Goal: Information Seeking & Learning: Stay updated

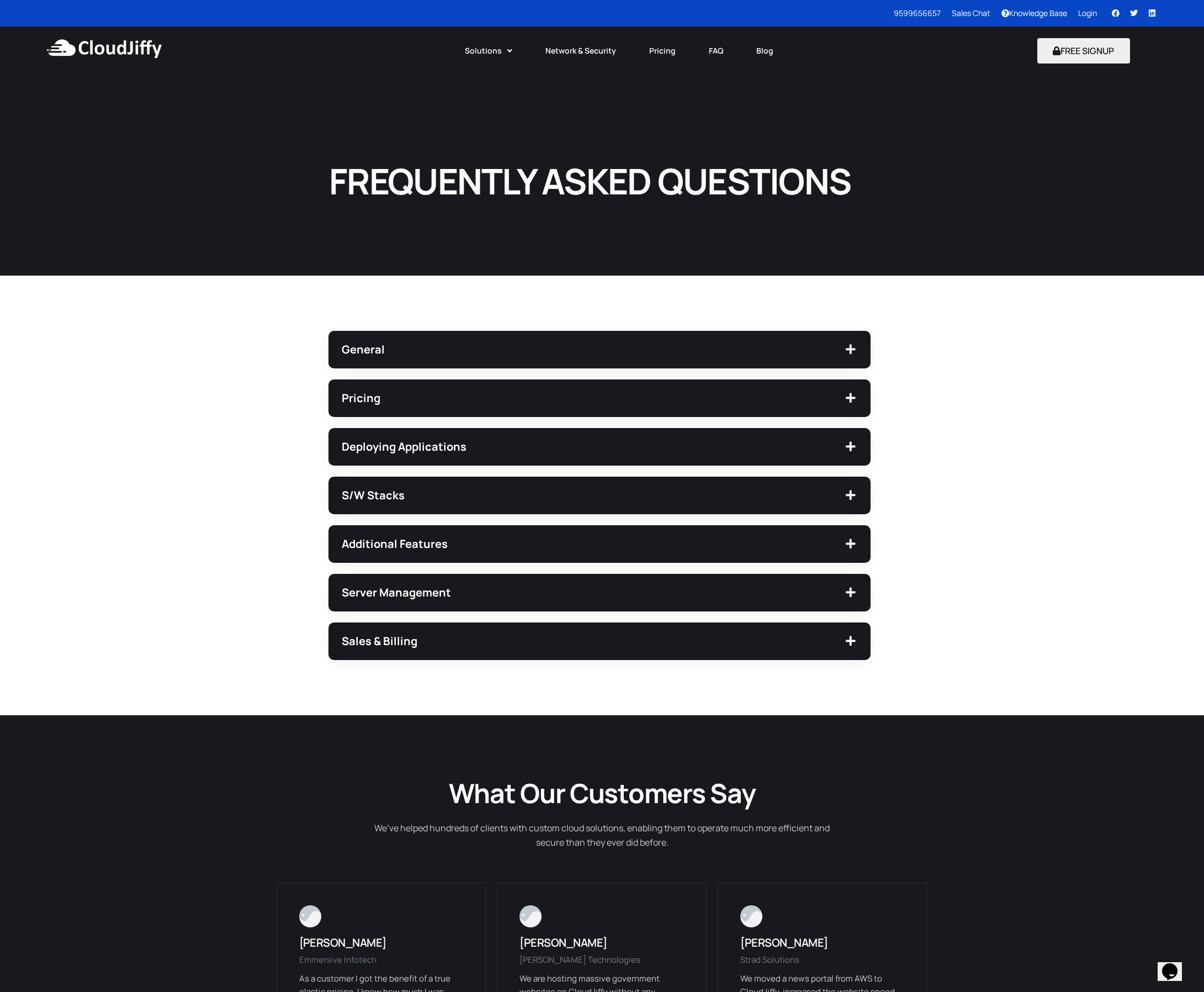
click at [1114, 130] on div "FREQUENTLY ASKED QUESTIONS" at bounding box center [602, 175] width 1204 height 201
click at [1088, 53] on button "FREE SIGNUP" at bounding box center [1084, 51] width 94 height 26
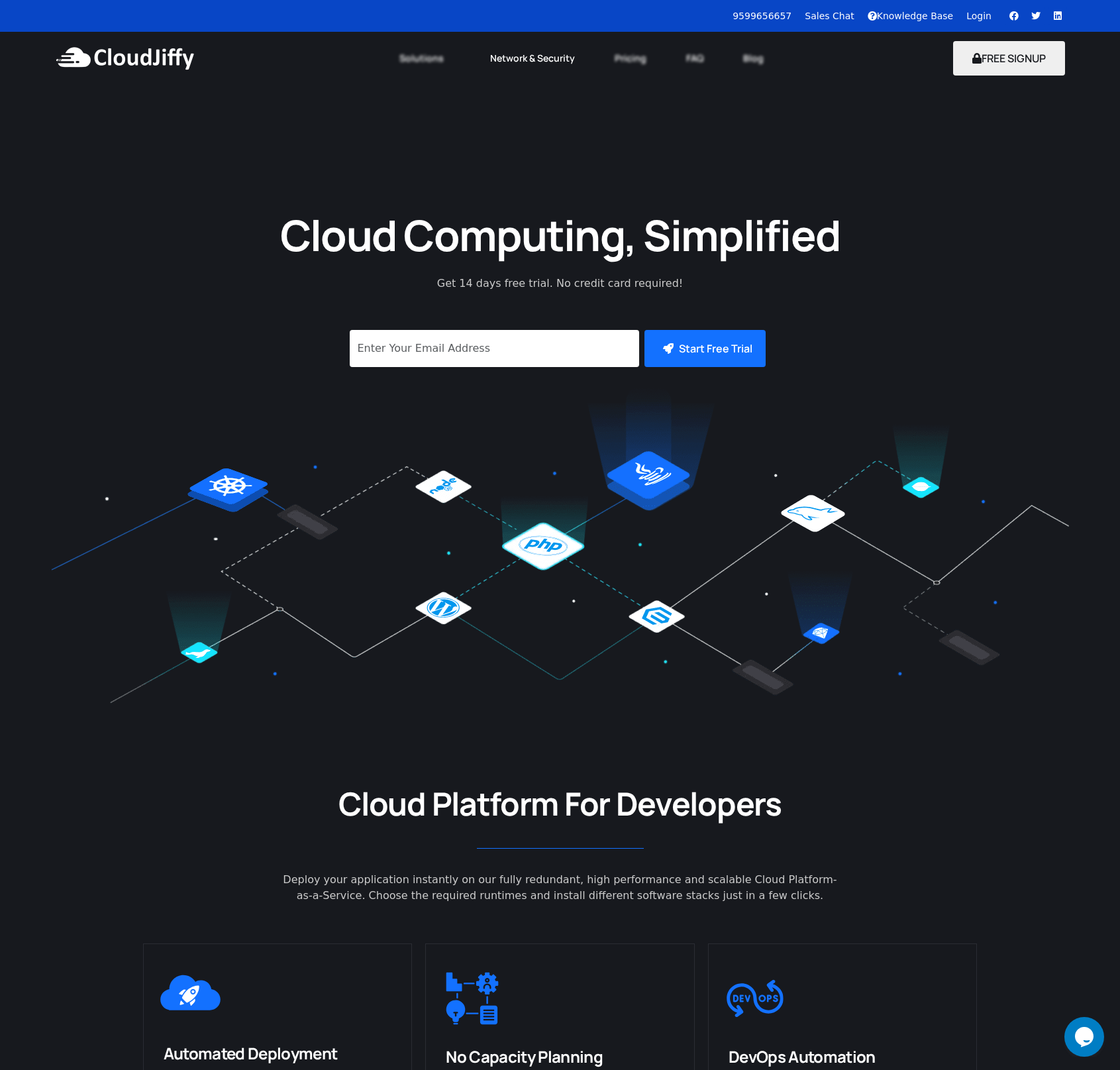
click at [529, 63] on link "Network & Security" at bounding box center [532, 59] width 125 height 29
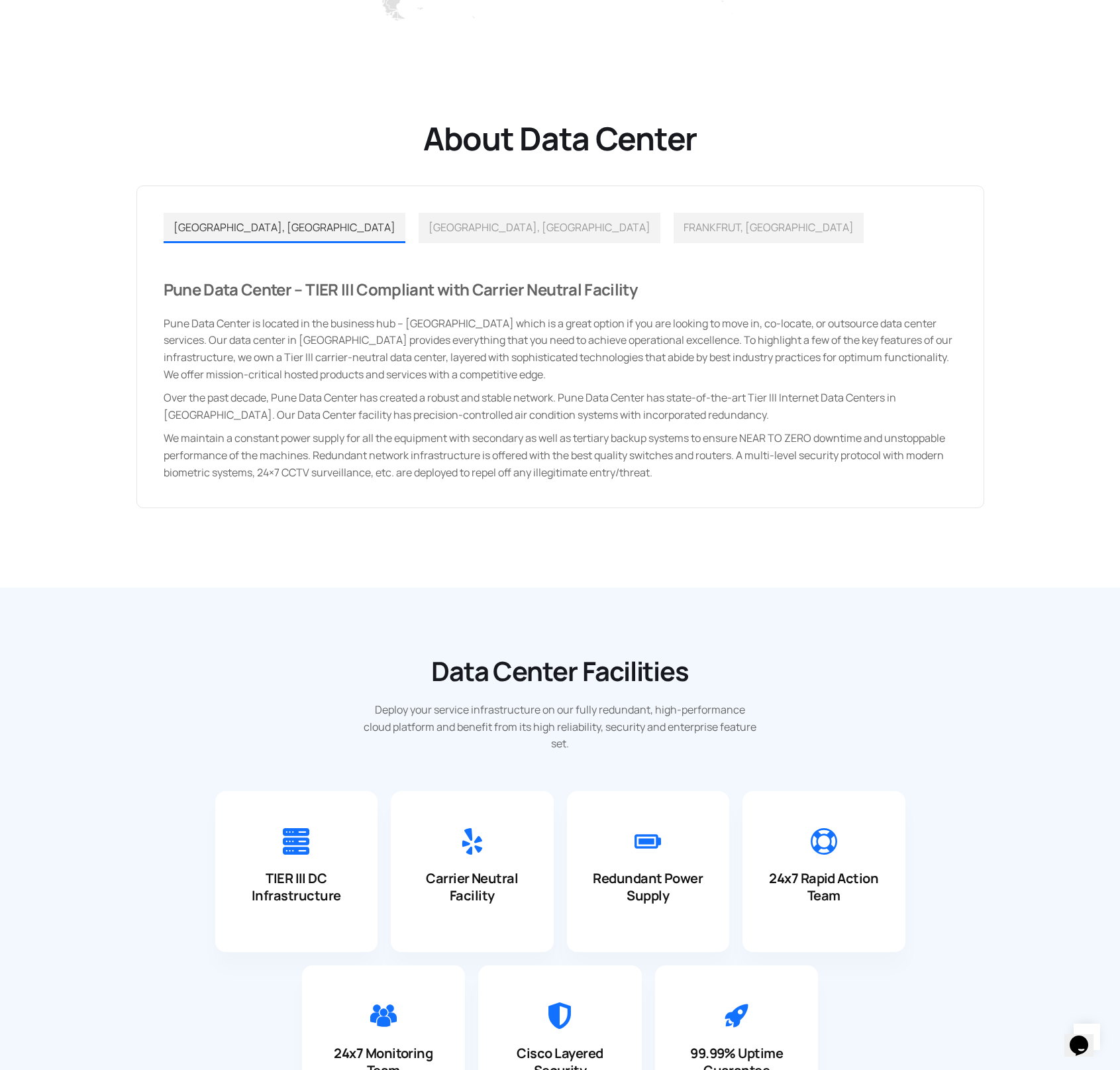
scroll to position [758, 0]
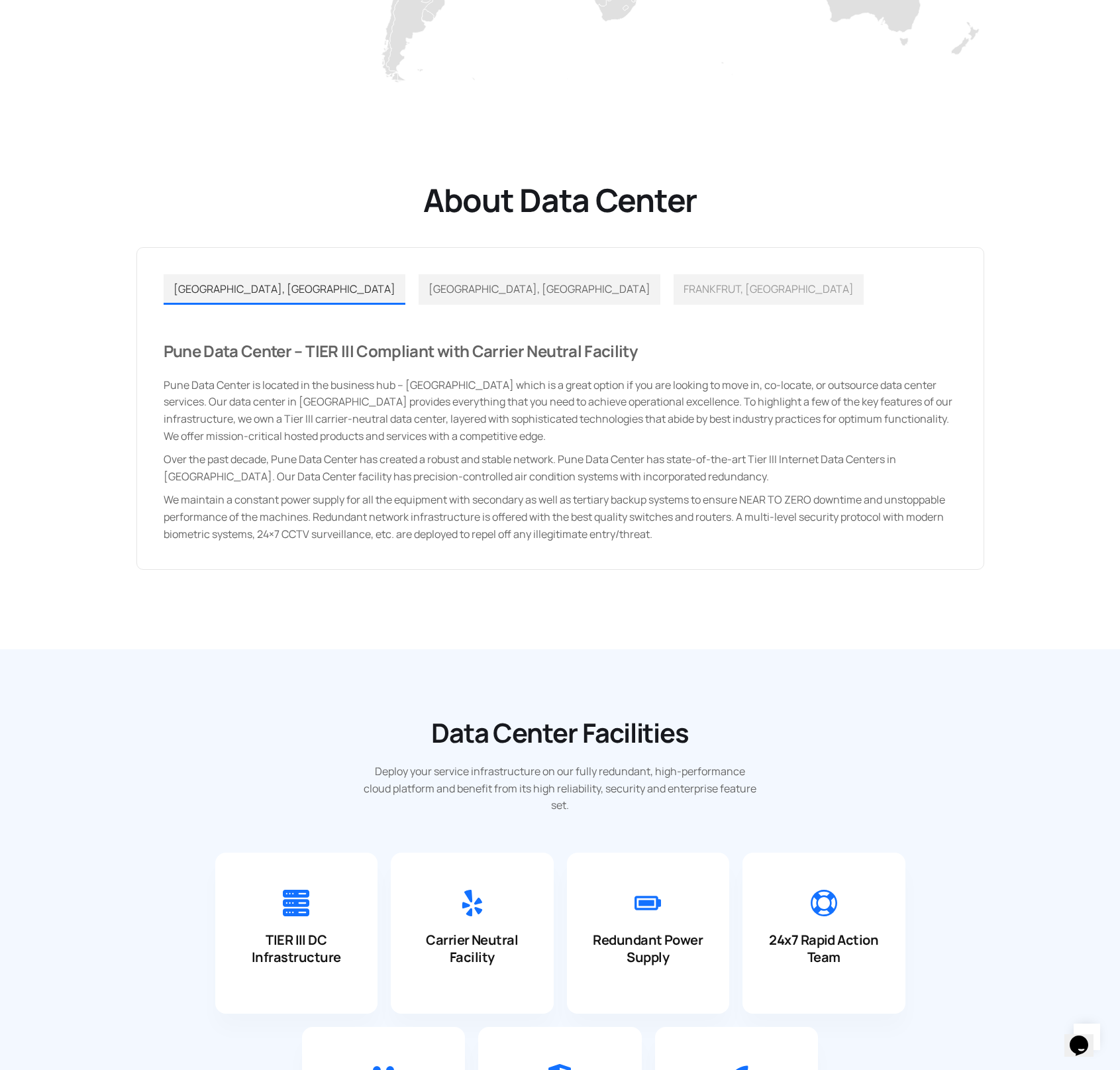
click at [418, 299] on link "LOS ANGELES, USA" at bounding box center [539, 289] width 242 height 31
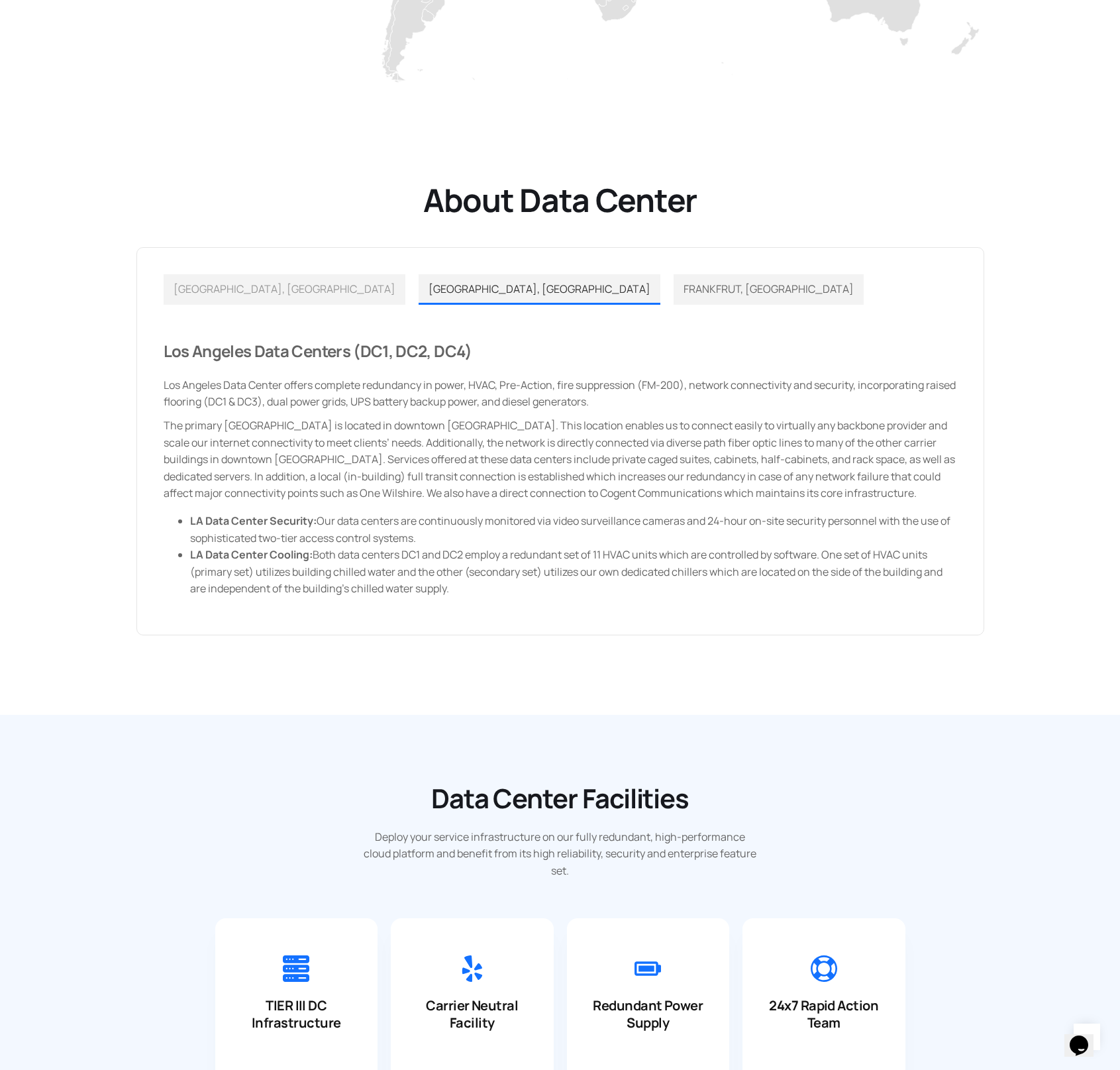
click at [683, 296] on span "FRANKFRUT, GERMANY" at bounding box center [769, 289] width 170 height 15
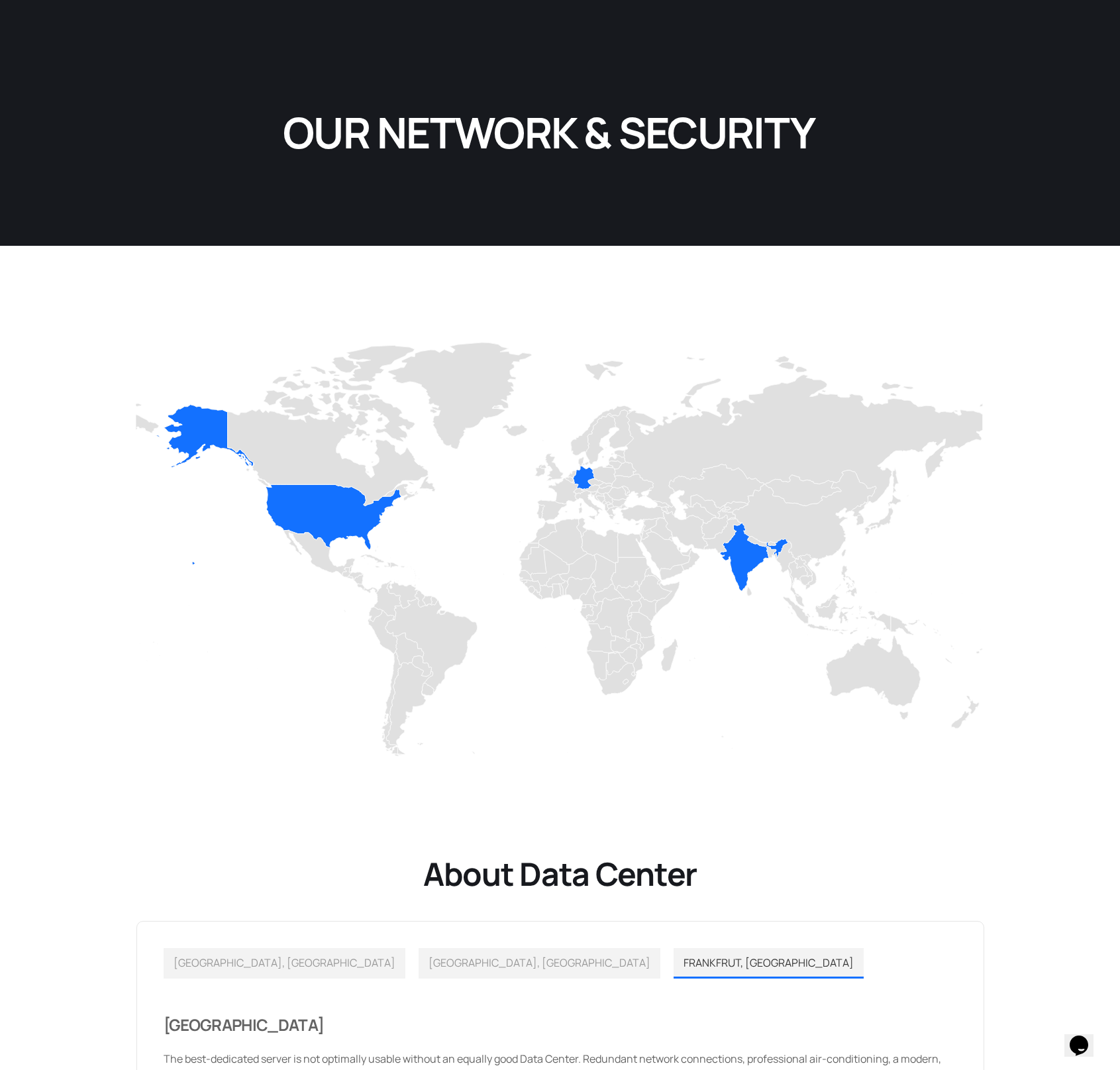
scroll to position [0, 0]
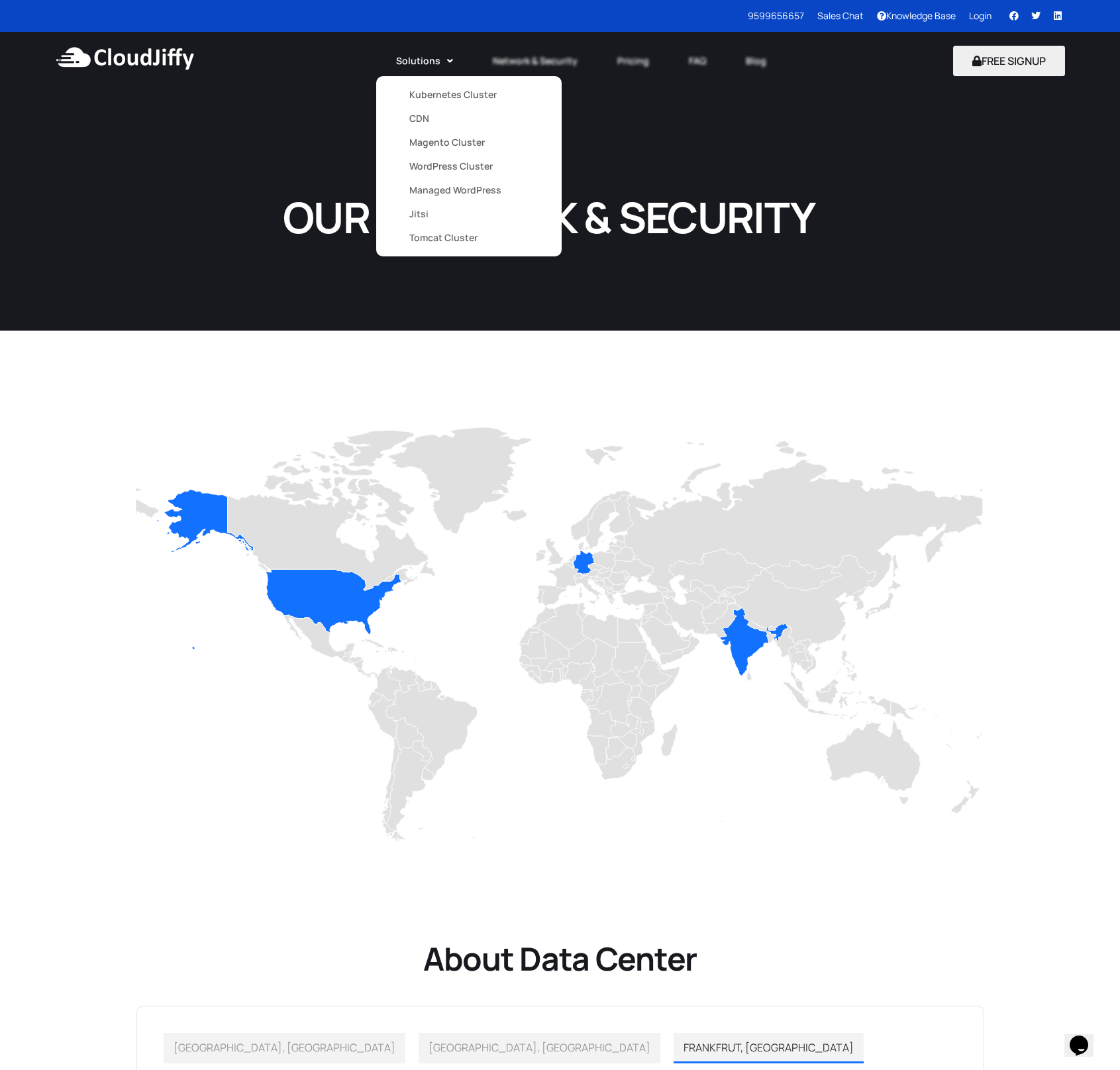
click at [430, 119] on link "CDN" at bounding box center [469, 119] width 119 height 24
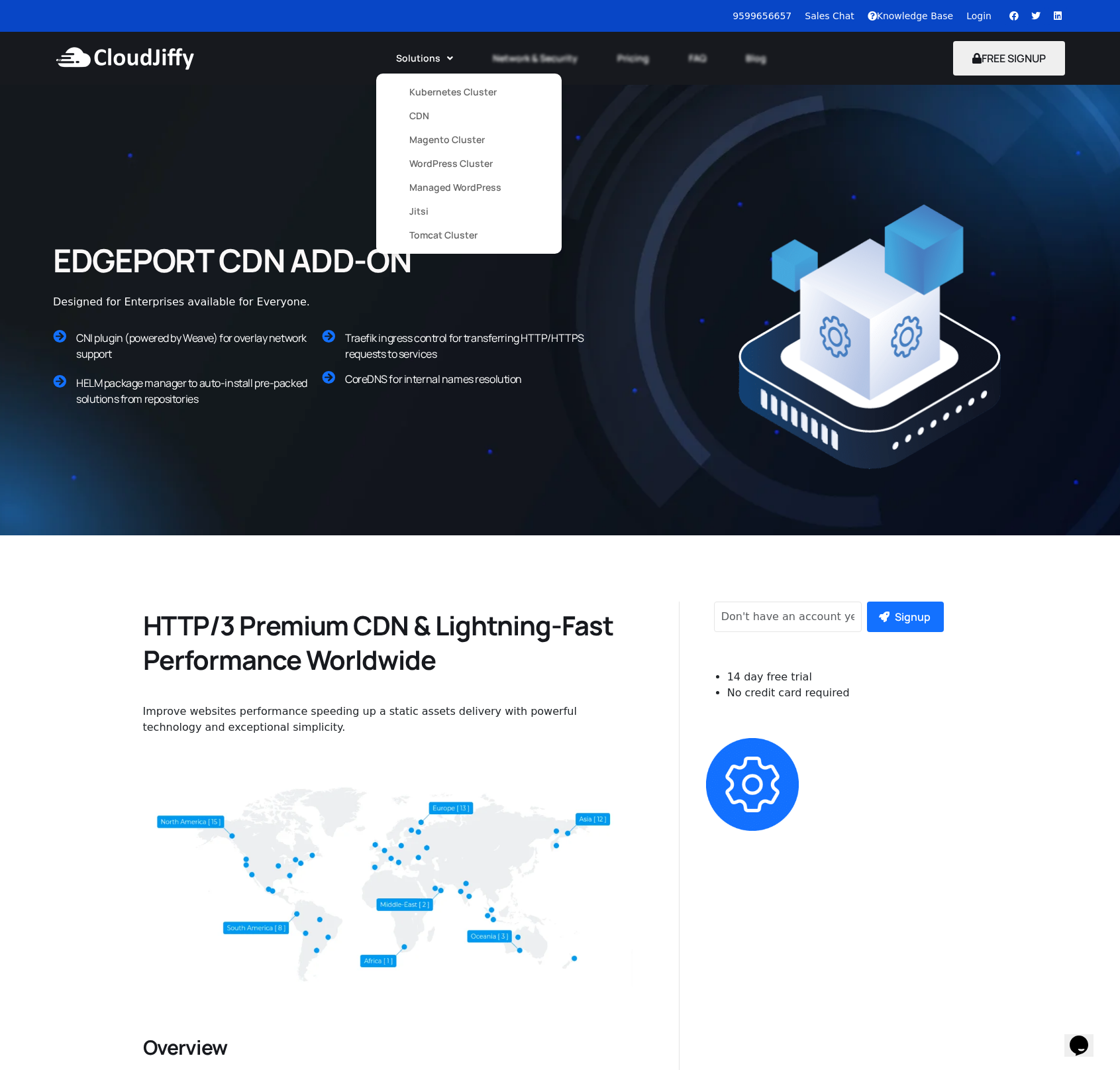
click at [464, 163] on link "WordPress Cluster" at bounding box center [469, 163] width 119 height 24
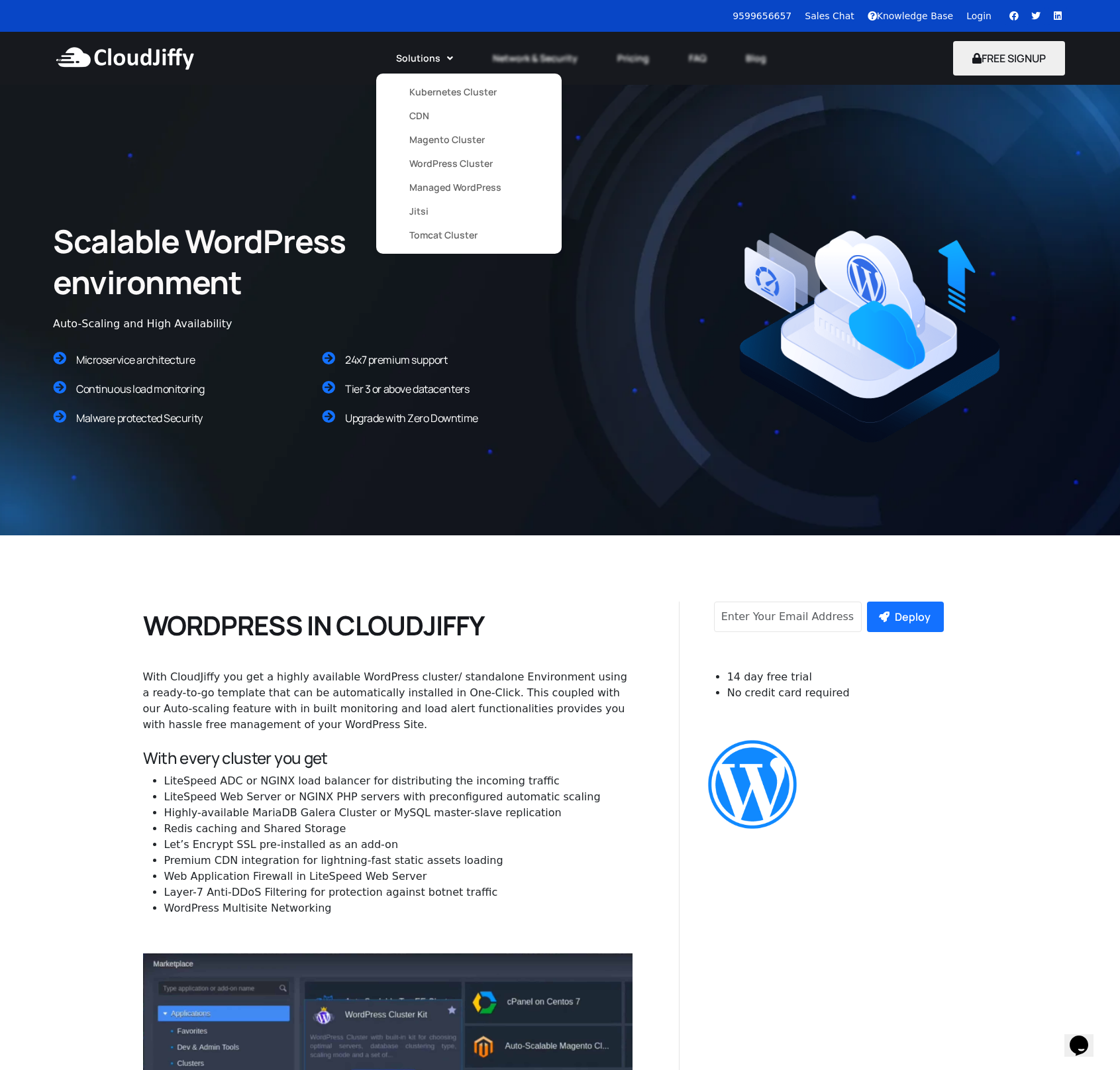
click at [425, 210] on link "Jitsi" at bounding box center [469, 211] width 119 height 24
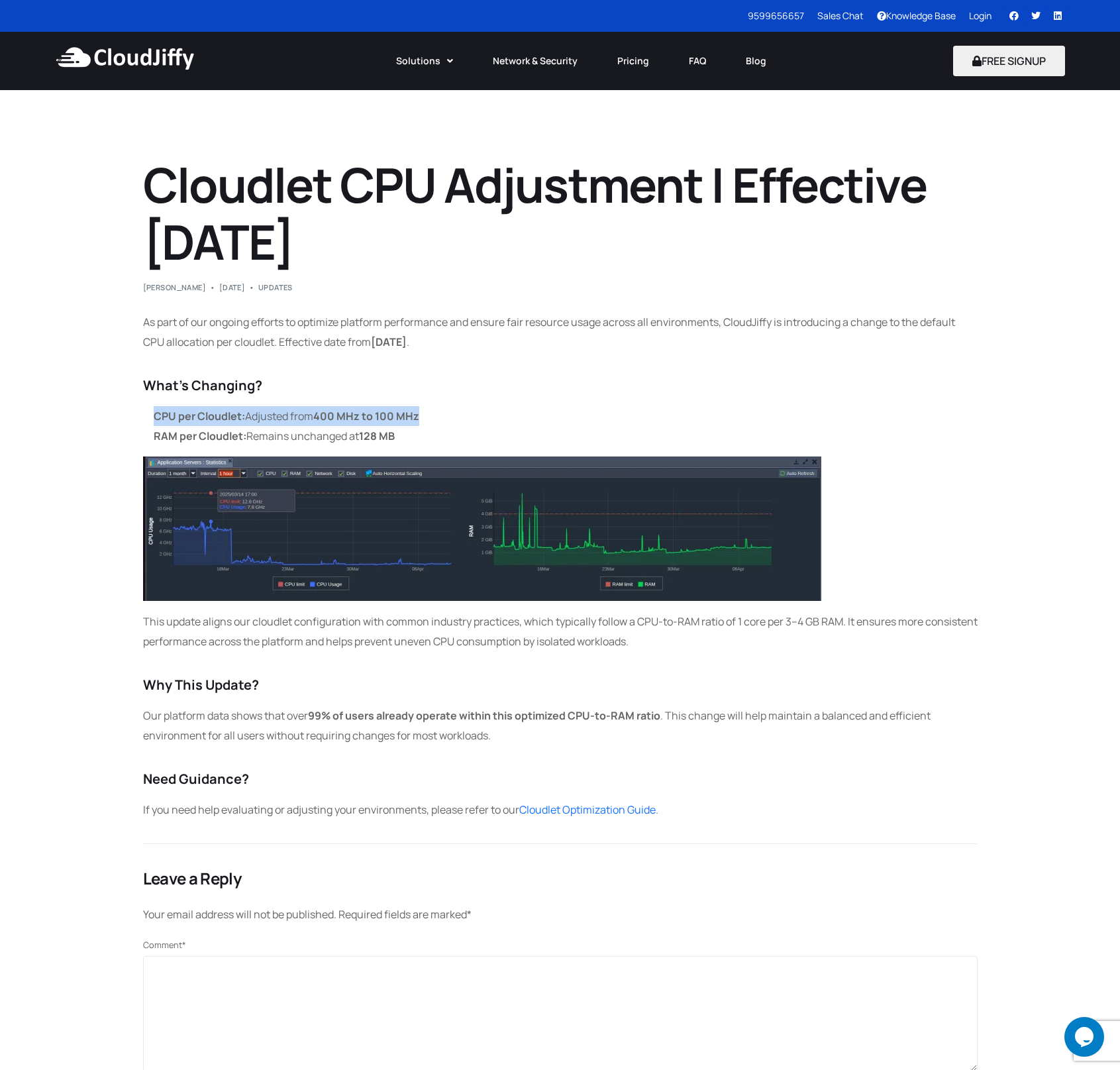
drag, startPoint x: 154, startPoint y: 415, endPoint x: 427, endPoint y: 417, distance: 273.0
click at [427, 417] on li "CPU per Cloudlet: Adjusted from 400 MHz to 100 MHz" at bounding box center [566, 416] width 824 height 20
click at [427, 418] on li "CPU per Cloudlet: Adjusted from 400 MHz to 100 MHz" at bounding box center [566, 416] width 824 height 20
drag, startPoint x: 431, startPoint y: 416, endPoint x: 151, endPoint y: 416, distance: 280.0
click at [151, 416] on ul "CPU per Cloudlet: Adjusted from 400 MHz to 100 MHz RAM per Cloudlet: Remains un…" at bounding box center [560, 425] width 835 height 40
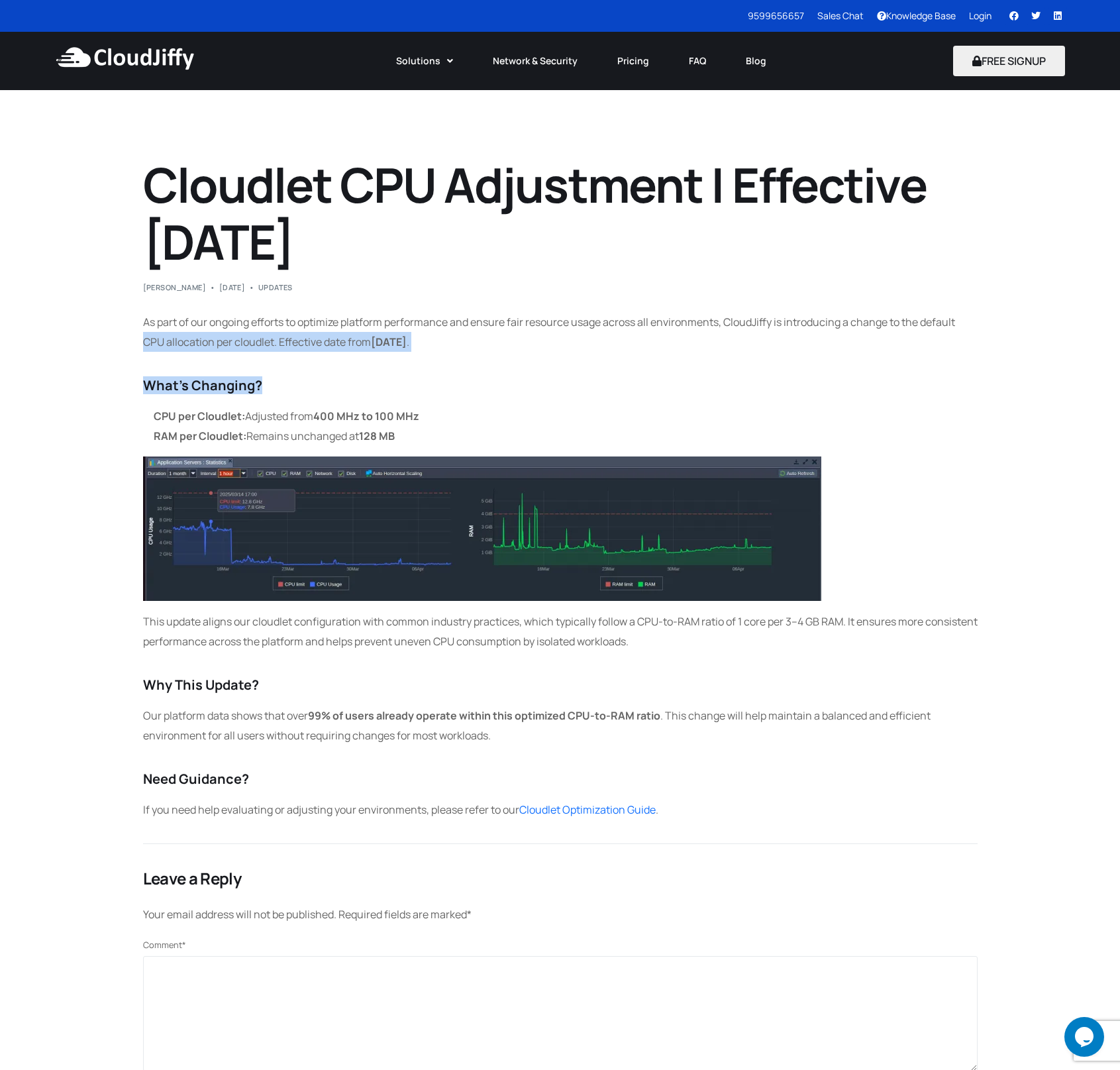
drag, startPoint x: 145, startPoint y: 340, endPoint x: 584, endPoint y: 384, distance: 441.2
click at [584, 384] on div "As part of our ongoing efforts to optimize platform performance and ensure fair…" at bounding box center [560, 566] width 835 height 508
click at [543, 399] on div "As part of our ongoing efforts to optimize platform performance and ensure fair…" at bounding box center [560, 566] width 835 height 508
drag, startPoint x: 315, startPoint y: 412, endPoint x: 225, endPoint y: 443, distance: 95.2
click at [436, 412] on li "CPU per Cloudlet: Adjusted from 400 MHz to 100 MHz" at bounding box center [566, 416] width 824 height 20
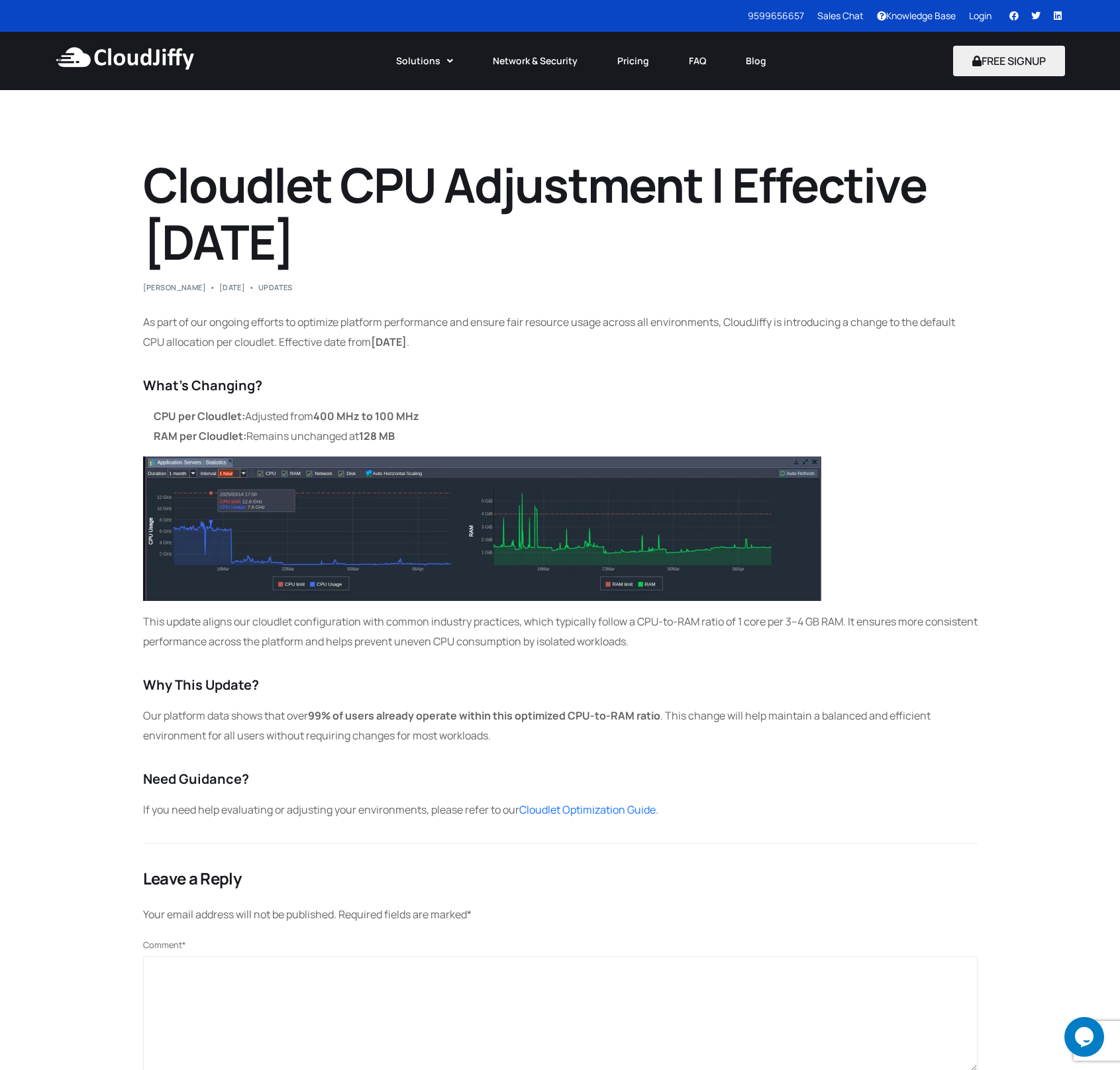
click at [259, 422] on li "CPU per Cloudlet: Adjusted from 400 MHz to 100 MHz" at bounding box center [566, 416] width 824 height 20
drag, startPoint x: 319, startPoint y: 414, endPoint x: 462, endPoint y: 413, distance: 143.0
click at [462, 413] on li "CPU per Cloudlet: Adjusted from 400 MHz to 100 MHz" at bounding box center [566, 416] width 824 height 20
drag, startPoint x: 332, startPoint y: 436, endPoint x: 461, endPoint y: 440, distance: 129.1
click at [461, 440] on li "RAM per Cloudlet: Remains unchanged at 128 MB" at bounding box center [566, 436] width 824 height 20
